Goal: Task Accomplishment & Management: Manage account settings

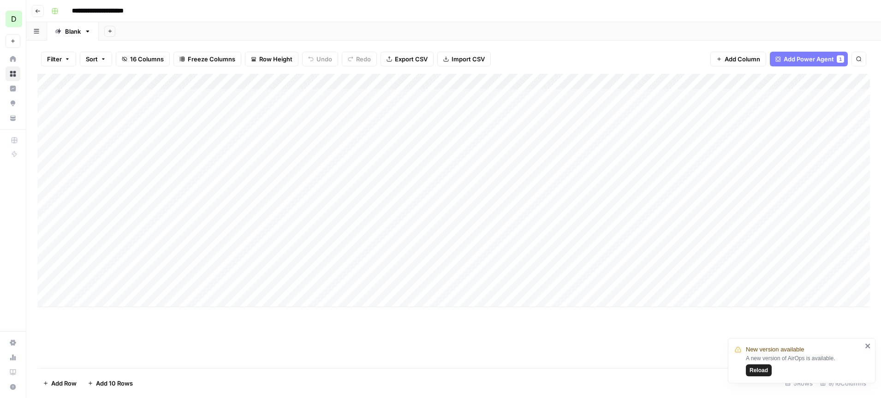
click at [476, 84] on div "Add Column" at bounding box center [453, 190] width 833 height 233
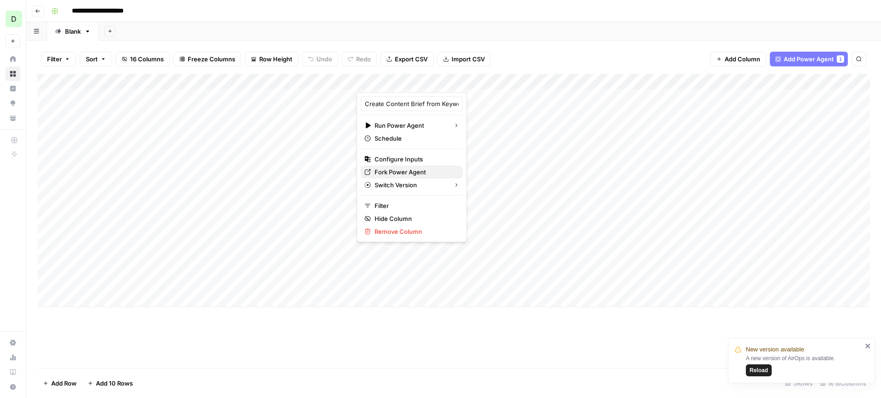
click at [406, 169] on span "Fork Power Agent" at bounding box center [415, 172] width 81 height 9
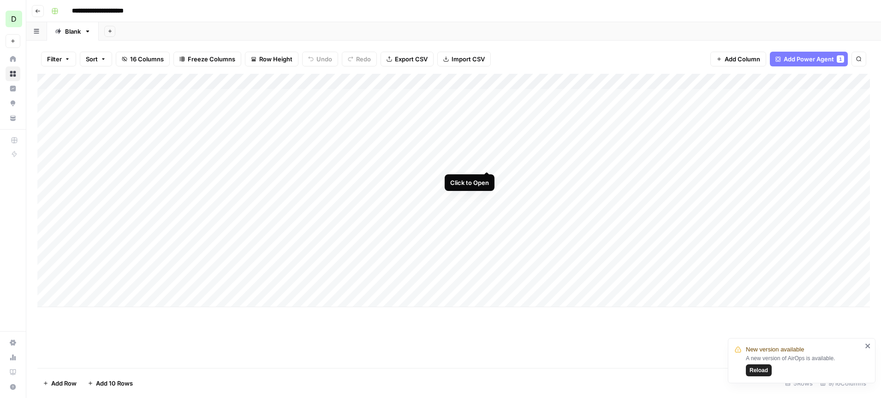
click at [488, 136] on div "Add Column" at bounding box center [453, 190] width 833 height 233
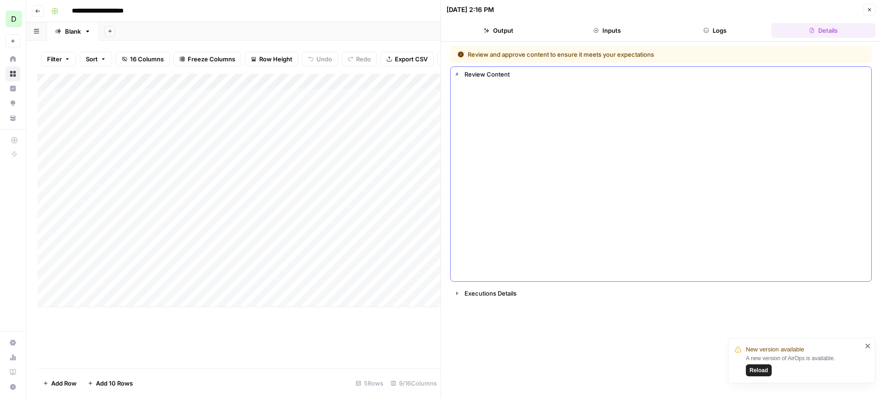
click at [868, 9] on icon "button" at bounding box center [870, 10] width 6 height 6
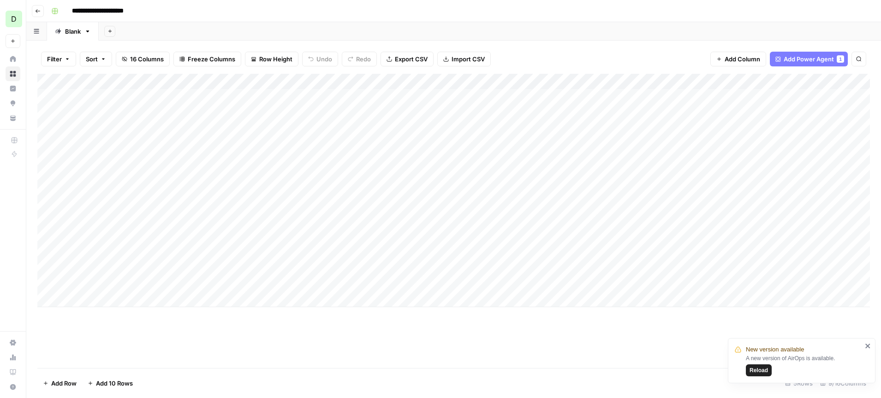
click at [328, 101] on div "Add Column" at bounding box center [453, 190] width 833 height 233
click at [346, 96] on div "Add Column" at bounding box center [453, 190] width 833 height 233
click at [317, 145] on button "Published to CMS" at bounding box center [317, 149] width 58 height 11
click at [749, 59] on span "Add Column" at bounding box center [743, 58] width 36 height 9
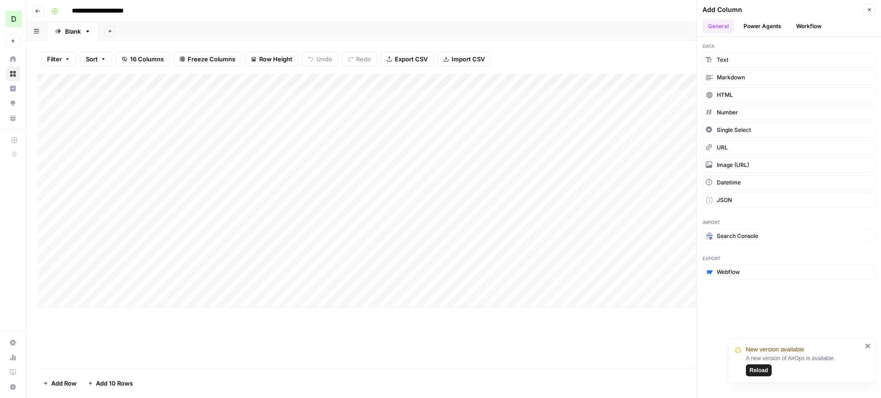
click at [867, 8] on icon "button" at bounding box center [870, 10] width 6 height 6
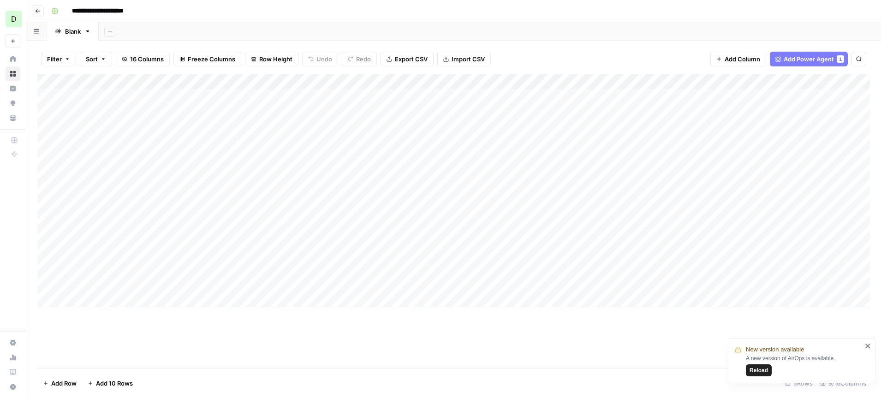
click at [807, 59] on span "Add Power Agent" at bounding box center [809, 58] width 50 height 9
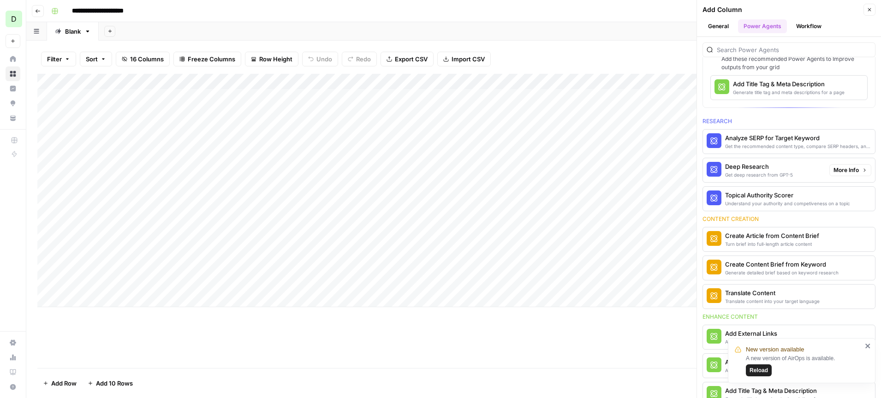
scroll to position [61, 0]
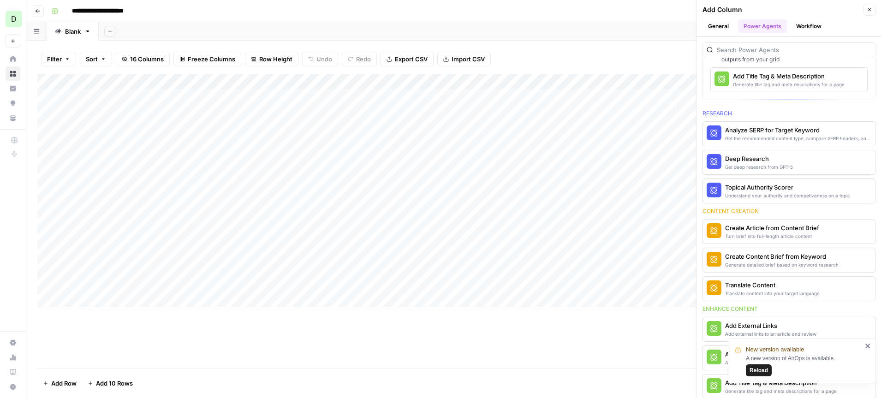
click at [869, 346] on icon "close" at bounding box center [868, 345] width 6 height 7
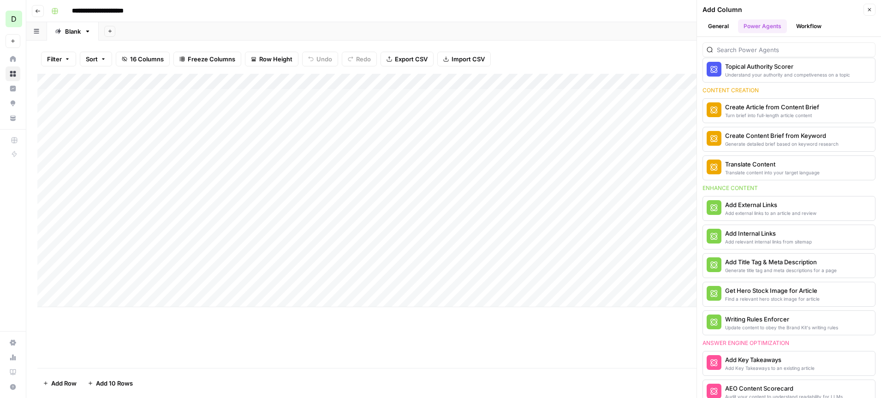
scroll to position [0, 0]
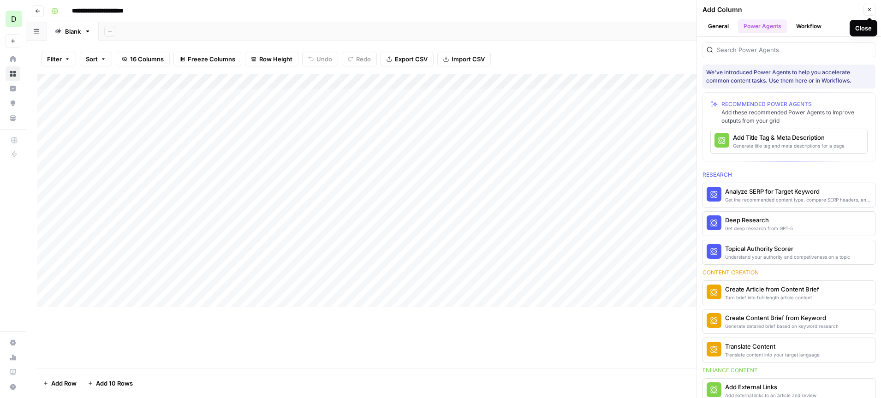
click at [871, 13] on button "Close" at bounding box center [870, 10] width 12 height 12
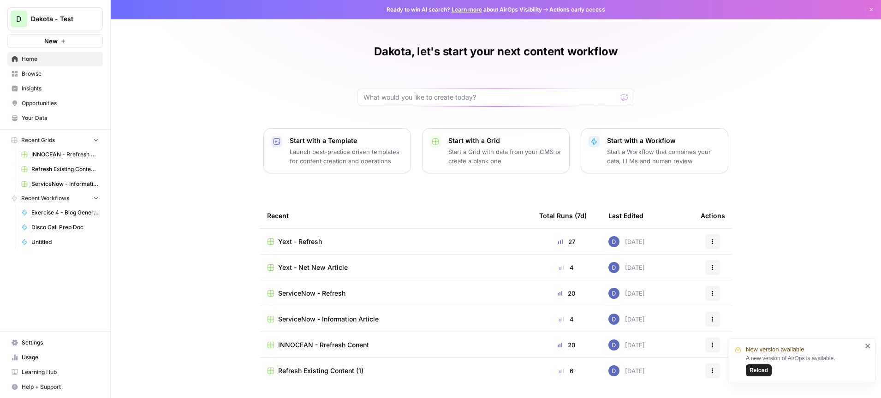
click at [36, 119] on span "Your Data" at bounding box center [60, 118] width 77 height 8
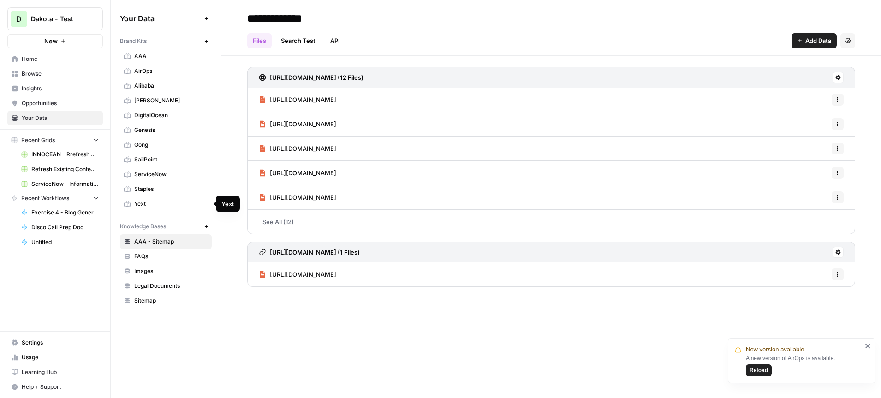
click at [165, 203] on span "Yext" at bounding box center [170, 204] width 73 height 8
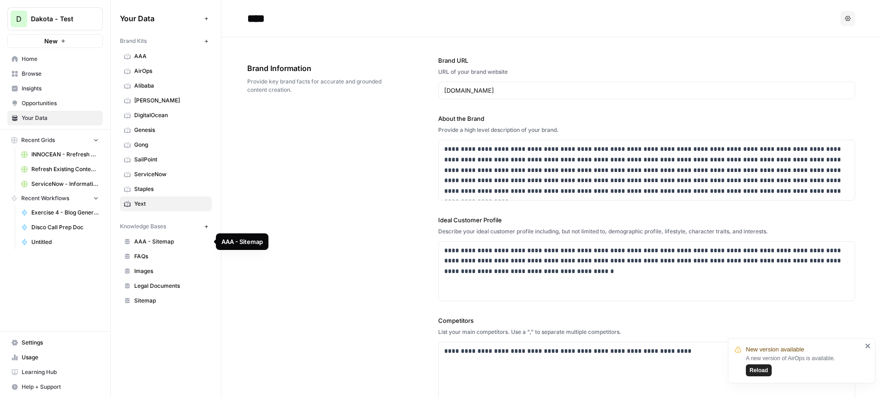
click at [149, 240] on span "AAA - Sitemap" at bounding box center [170, 242] width 73 height 8
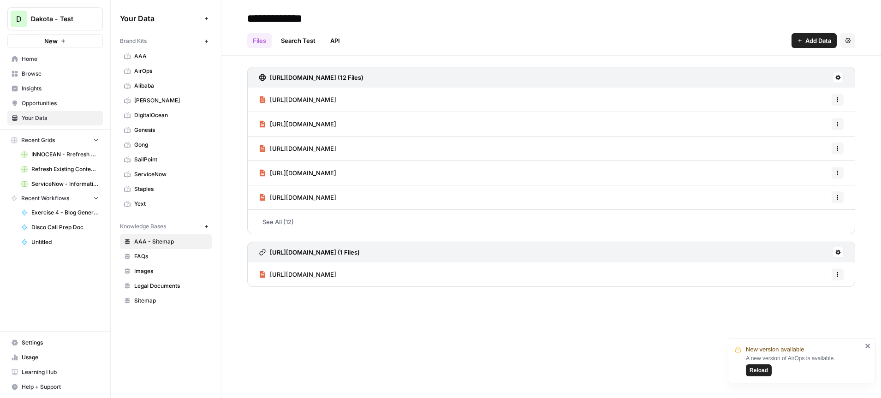
click at [757, 371] on span "Reload" at bounding box center [759, 370] width 18 height 8
click at [847, 42] on icon "button" at bounding box center [848, 41] width 6 height 6
click at [804, 60] on span "Delete Knowledge Base" at bounding box center [810, 62] width 68 height 9
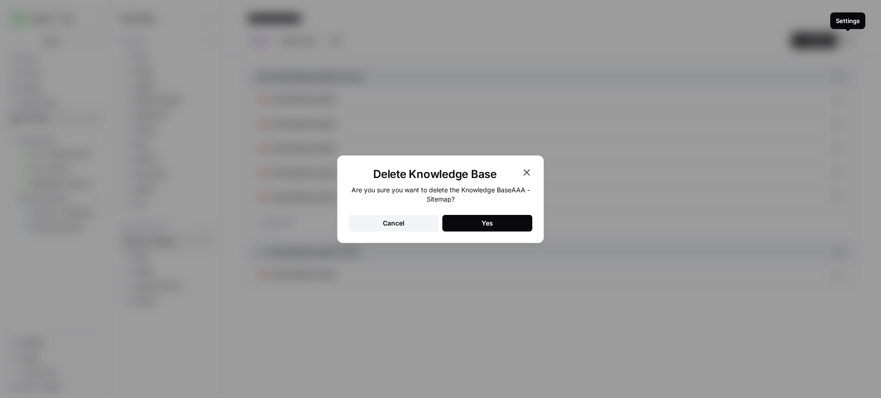
click at [494, 214] on div "Are you sure you want to delete the Knowledge Base AAA - Sitemap ? Cancel Yes" at bounding box center [441, 209] width 184 height 46
click at [465, 225] on button "Yes" at bounding box center [488, 223] width 90 height 17
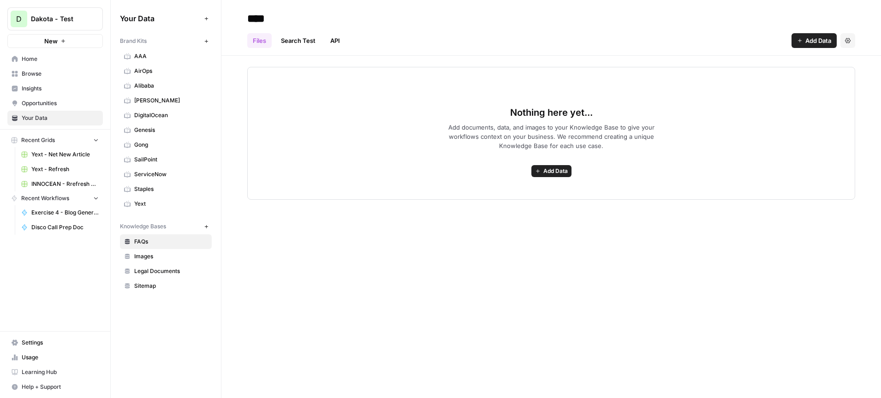
click at [162, 200] on span "Yext" at bounding box center [170, 204] width 73 height 8
